Goal: Task Accomplishment & Management: Manage account settings

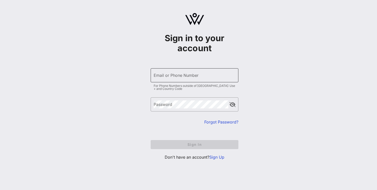
click at [186, 75] on input "Email or Phone Number" at bounding box center [195, 75] width 82 height 8
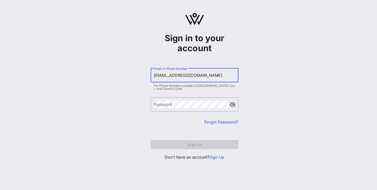
type input "[EMAIL_ADDRESS][DOMAIN_NAME]"
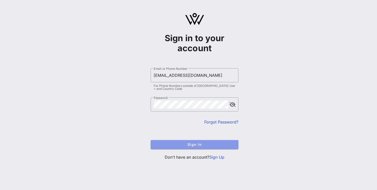
click at [190, 143] on span "Sign In" at bounding box center [195, 144] width 80 height 4
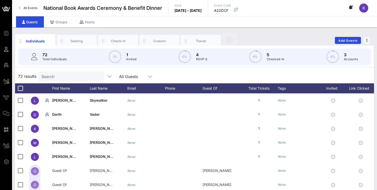
click at [363, 11] on div "K" at bounding box center [363, 8] width 9 height 9
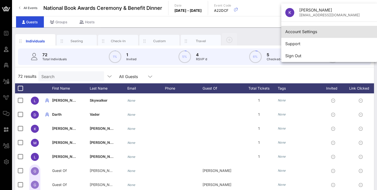
click at [306, 32] on div "Account Settings" at bounding box center [329, 31] width 88 height 5
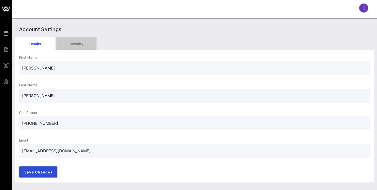
click at [74, 47] on div "Security" at bounding box center [76, 43] width 40 height 13
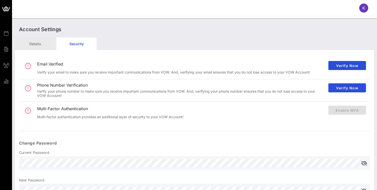
click at [44, 44] on div "Details" at bounding box center [35, 43] width 40 height 13
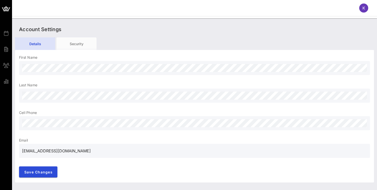
click at [44, 44] on div "Details" at bounding box center [35, 43] width 40 height 13
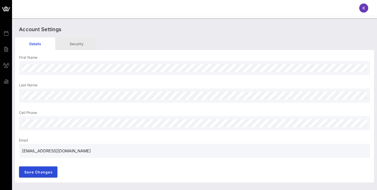
click at [81, 42] on div "Security" at bounding box center [76, 43] width 40 height 13
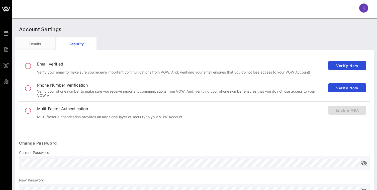
click at [365, 7] on div "K" at bounding box center [363, 8] width 9 height 9
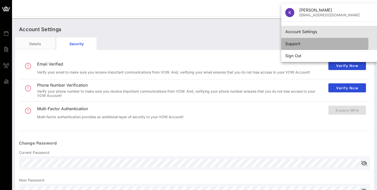
click at [301, 44] on div "Support" at bounding box center [329, 43] width 88 height 5
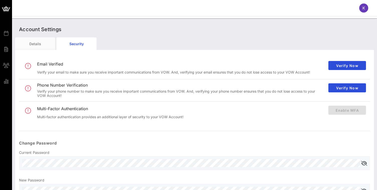
click at [360, 9] on div "K" at bounding box center [363, 8] width 9 height 9
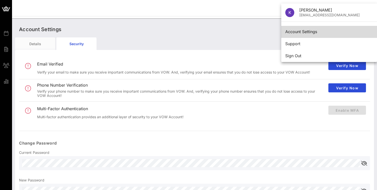
click at [300, 31] on div "Account Settings" at bounding box center [329, 31] width 88 height 5
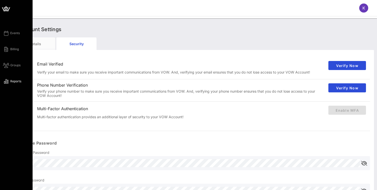
click at [5, 81] on icon at bounding box center [6, 81] width 6 height 1
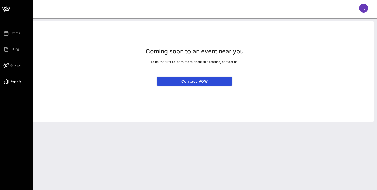
click at [7, 65] on icon at bounding box center [6, 65] width 6 height 1
click at [9, 52] on div "Events Billing Groups Reports" at bounding box center [18, 57] width 30 height 54
click at [11, 48] on span "Billing" at bounding box center [14, 49] width 9 height 5
click at [13, 34] on span "Events" at bounding box center [15, 33] width 10 height 5
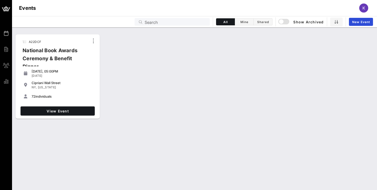
click at [367, 4] on div "K" at bounding box center [366, 8] width 14 height 9
click at [365, 6] on span "K" at bounding box center [363, 8] width 3 height 5
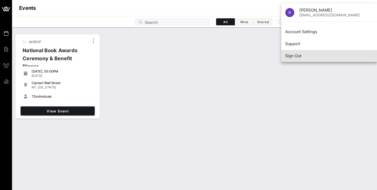
click at [315, 54] on div "Sign Out" at bounding box center [329, 55] width 88 height 5
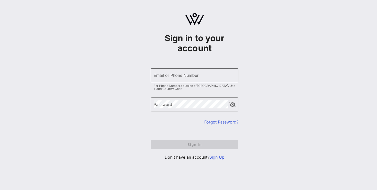
click at [196, 74] on input "Email or Phone Number" at bounding box center [195, 75] width 82 height 8
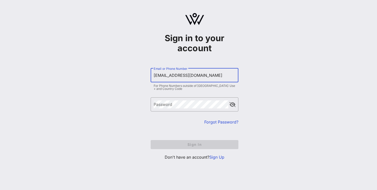
type input "[EMAIL_ADDRESS][DOMAIN_NAME]"
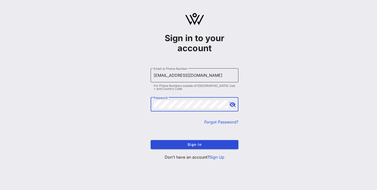
click at [151, 140] on button "Sign In" at bounding box center [195, 144] width 88 height 9
